Goal: Transaction & Acquisition: Purchase product/service

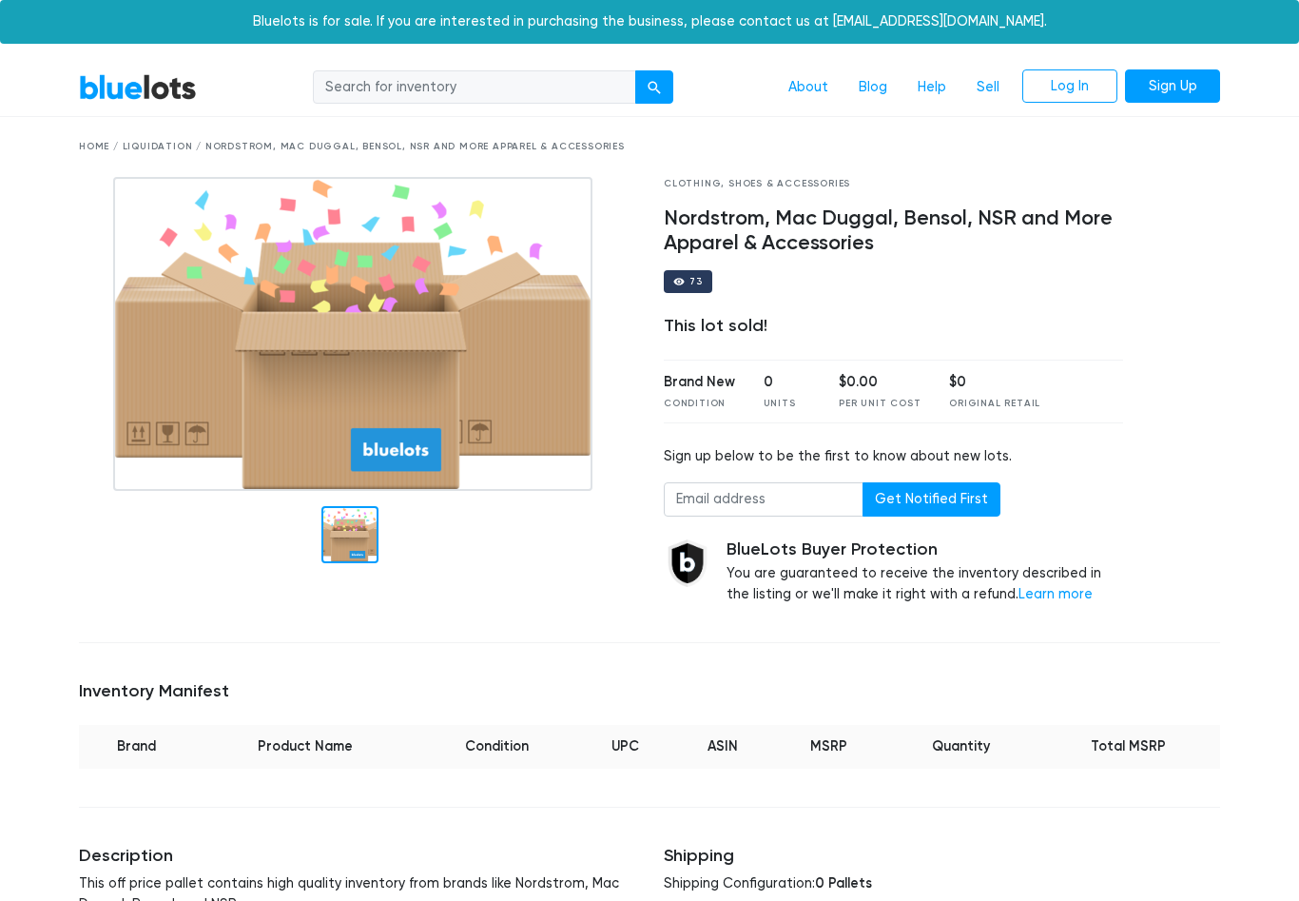
click at [152, 91] on link "BlueLots" at bounding box center [138, 87] width 118 height 28
click at [156, 149] on div "Home / Liquidation / Nordstrom, Mac Duggal, Bensol, NSR and More Apparel & Acce…" at bounding box center [650, 147] width 1142 height 14
click at [143, 154] on div "Home / Liquidation / Nordstrom, Mac Duggal, Bensol, NSR and More Apparel & Acce…" at bounding box center [650, 147] width 1170 height 60
click at [158, 136] on div "Home / Liquidation / Nordstrom, Mac Duggal, Bensol, NSR and More Apparel & Acce…" at bounding box center [650, 147] width 1170 height 60
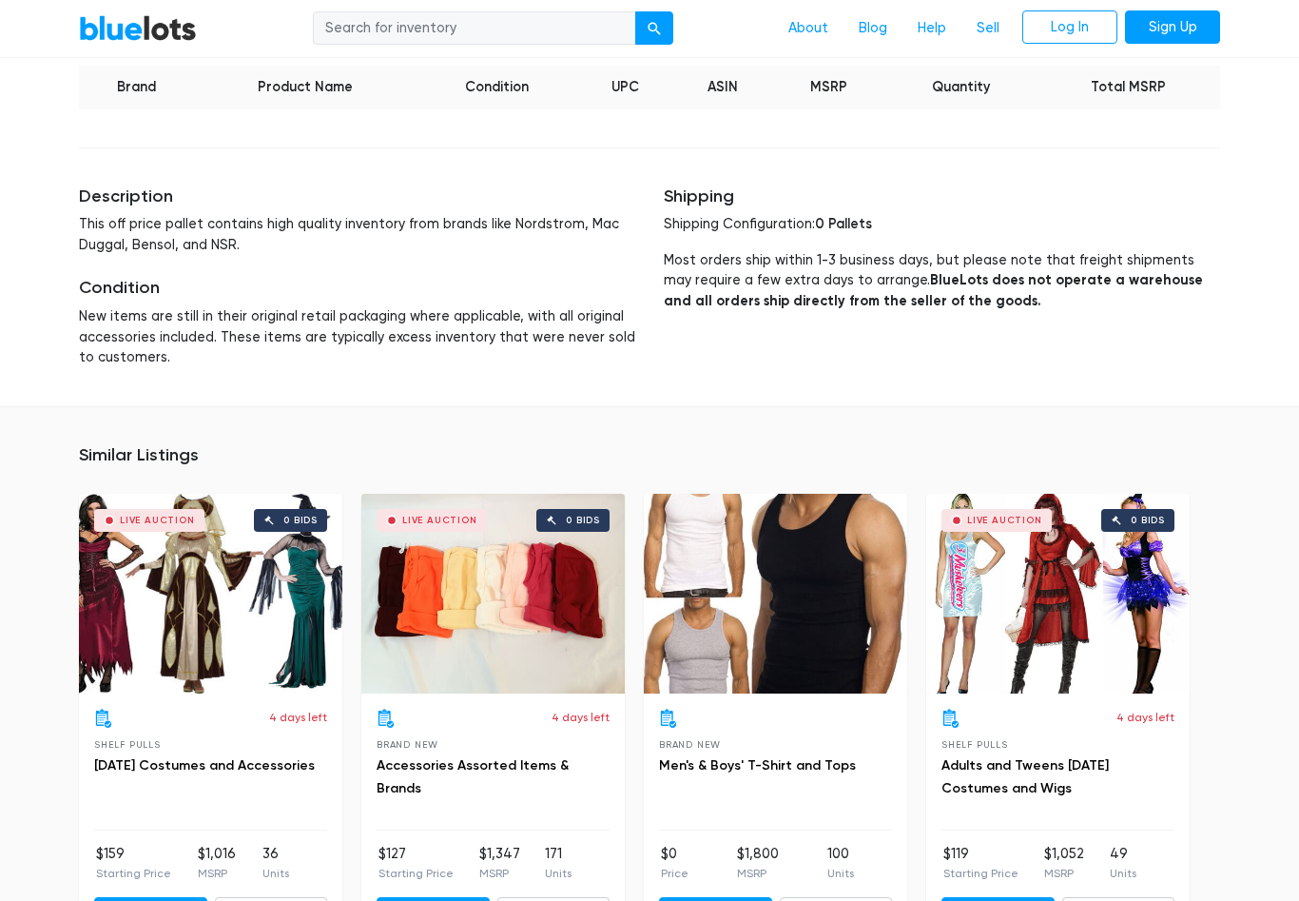
scroll to position [633, 0]
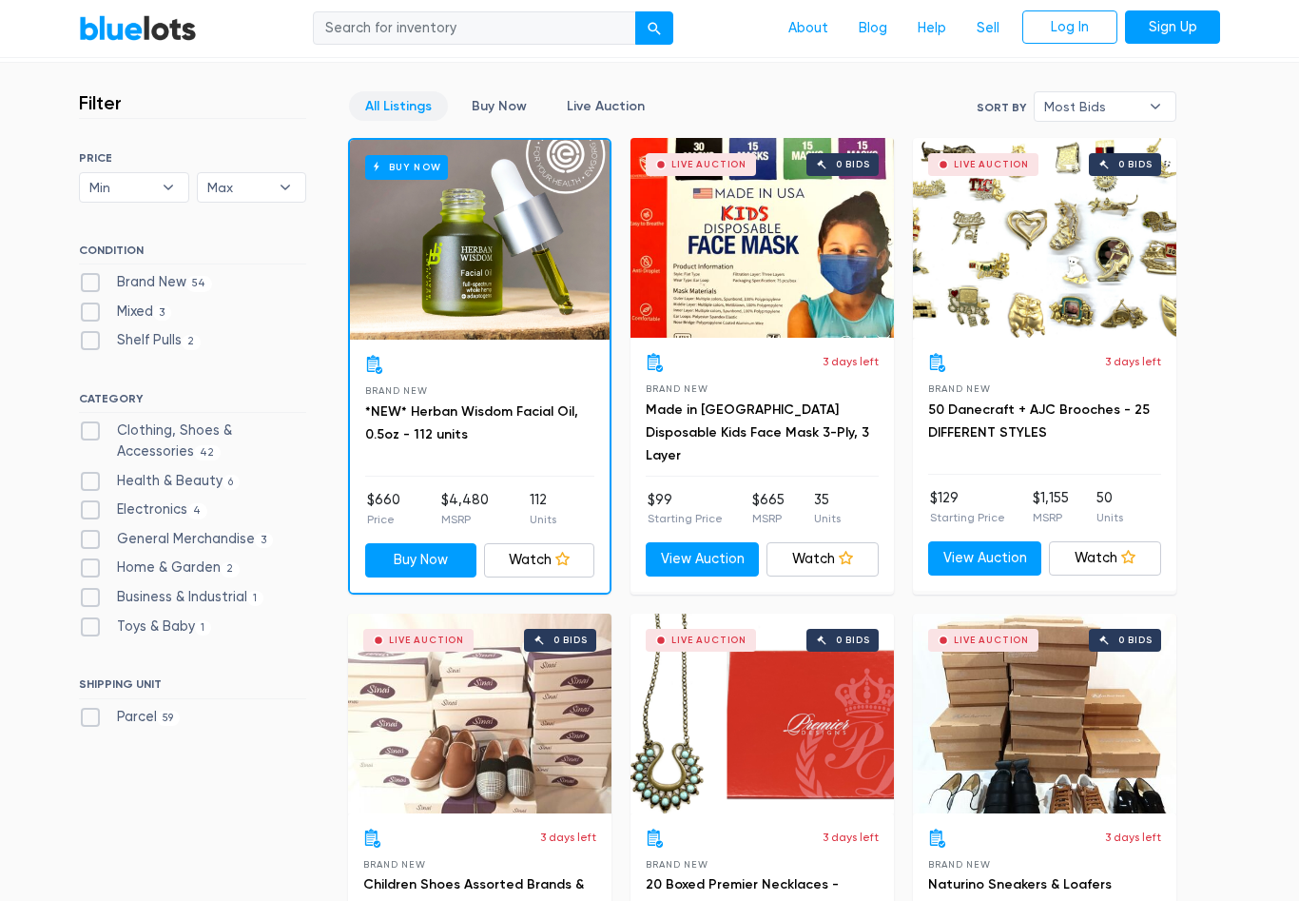
scroll to position [498, 0]
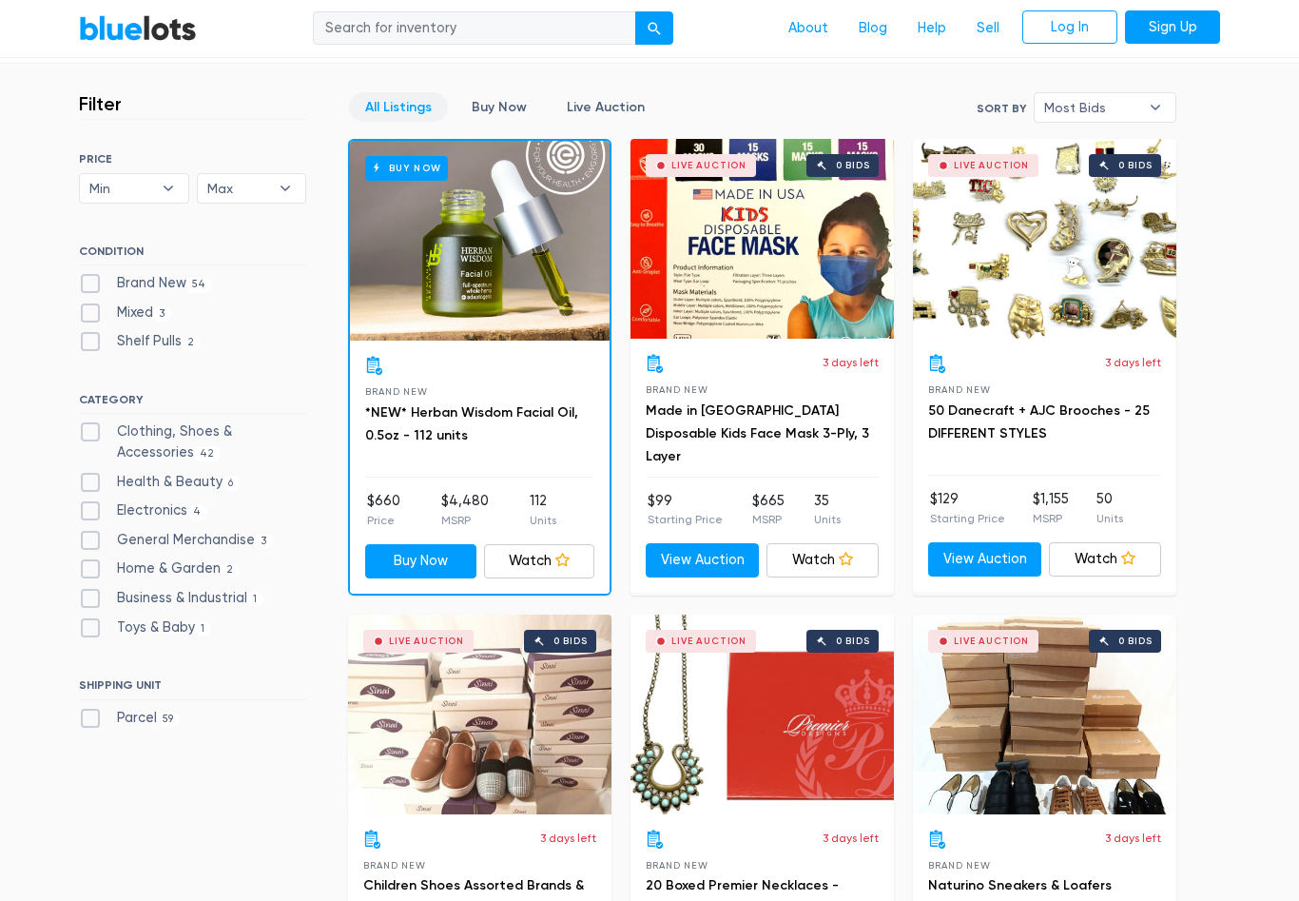
click at [269, 437] on label "Clothing, Shoes & Accessories 42" at bounding box center [192, 441] width 227 height 41
click at [91, 434] on Accessories"] "Clothing, Shoes & Accessories 42" at bounding box center [85, 427] width 12 height 12
checkbox Accessories"] "true"
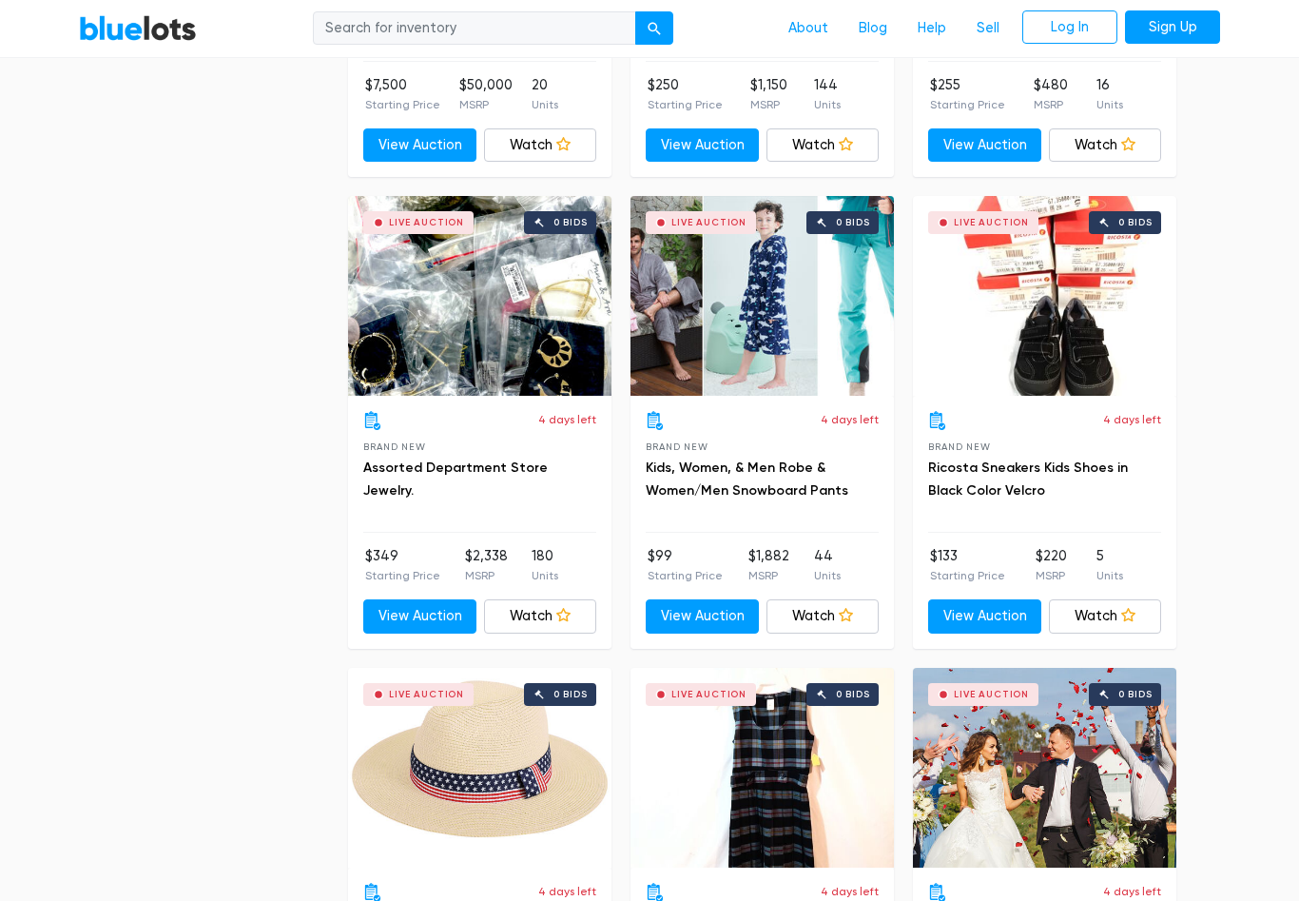
scroll to position [2752, 0]
